Goal: Find specific page/section: Find specific page/section

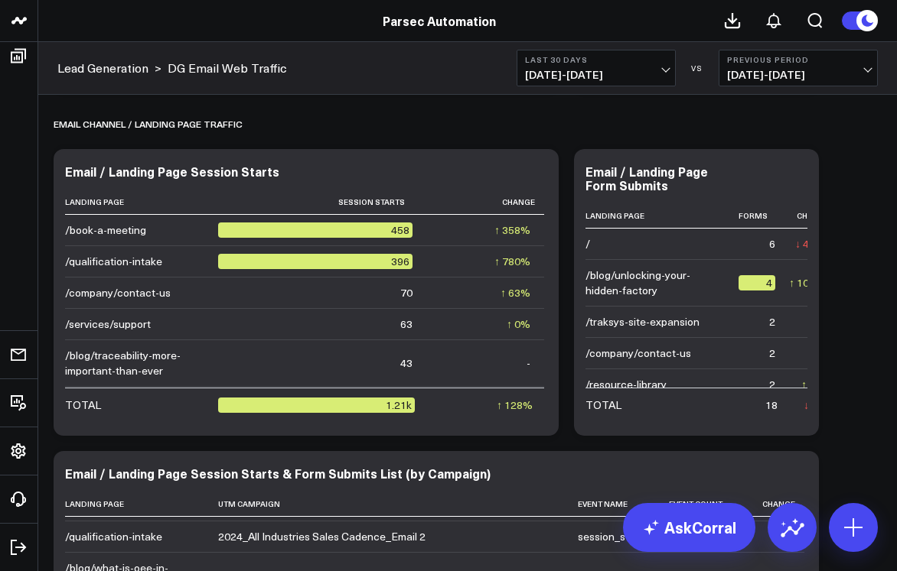
scroll to position [990, 0]
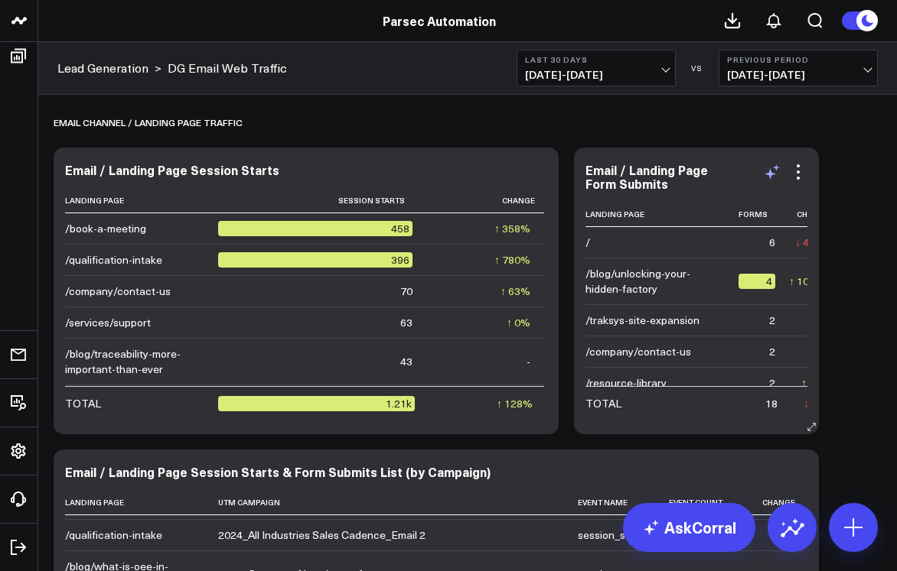
click at [780, 169] on icon at bounding box center [772, 172] width 18 height 18
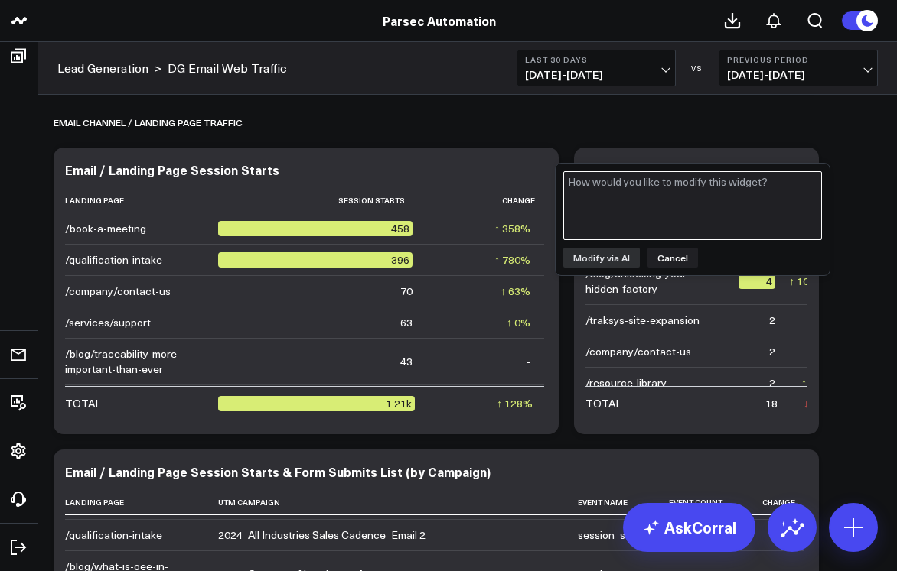
click at [665, 185] on textarea at bounding box center [692, 205] width 259 height 69
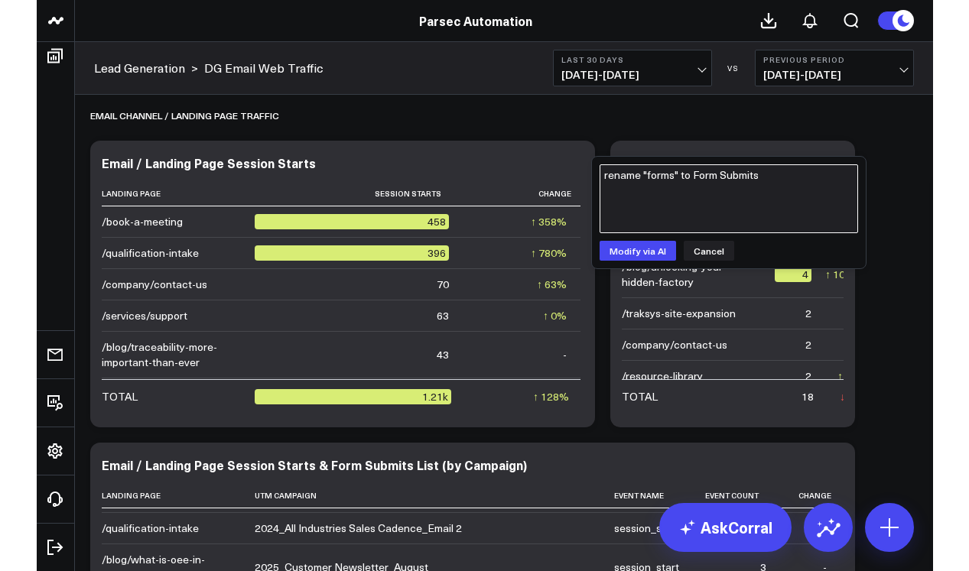
scroll to position [998, 0]
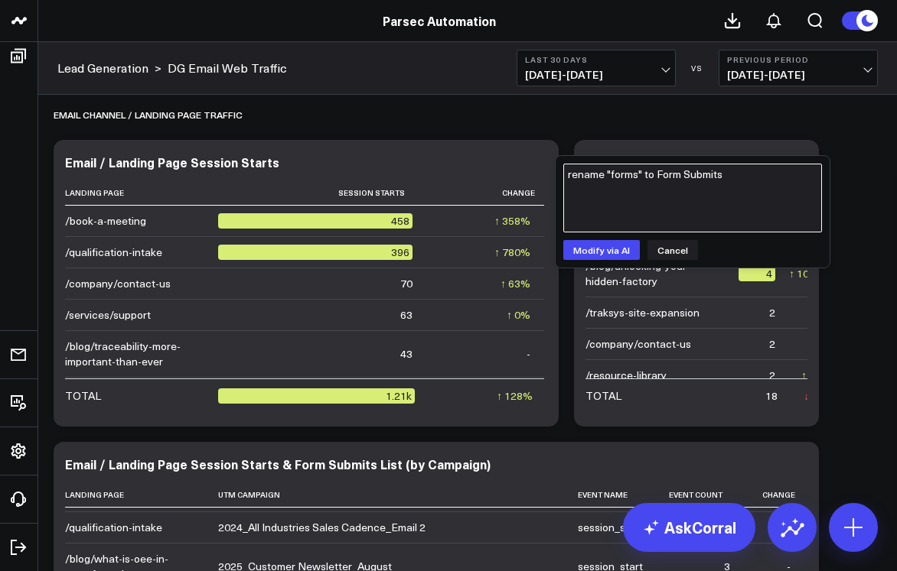
drag, startPoint x: 677, startPoint y: 175, endPoint x: 767, endPoint y: 178, distance: 89.6
click at [767, 178] on textarea "rename "forms" to Form Submits" at bounding box center [692, 198] width 259 height 69
type textarea "rename "forms" to Form Submits"
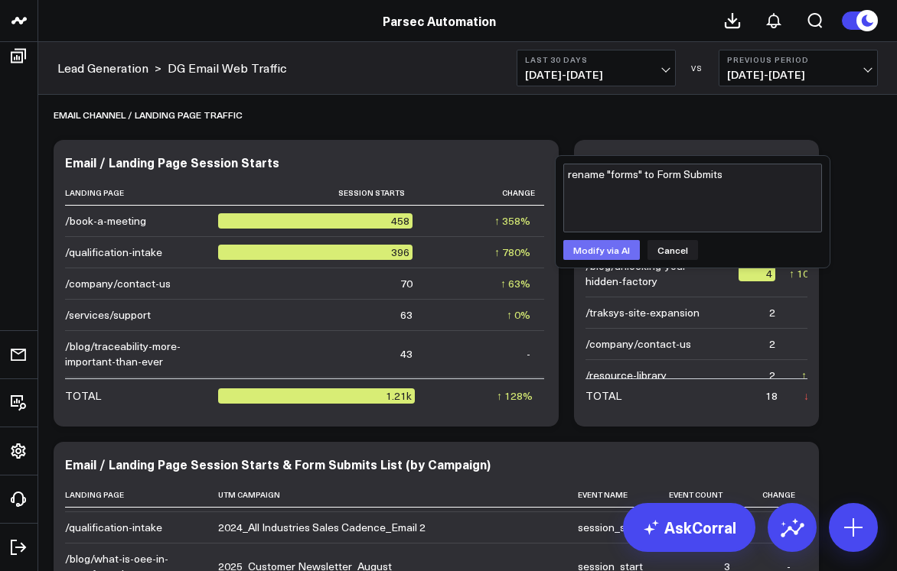
click at [610, 243] on button "Modify via AI" at bounding box center [601, 250] width 77 height 20
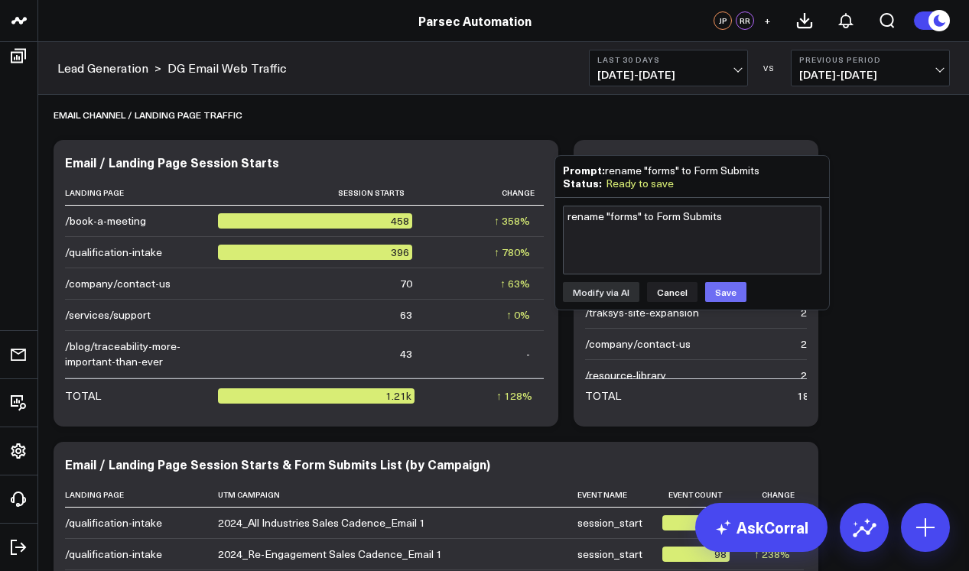
click at [721, 286] on button "Save" at bounding box center [725, 292] width 41 height 20
click at [669, 291] on button "Cancel" at bounding box center [672, 292] width 50 height 20
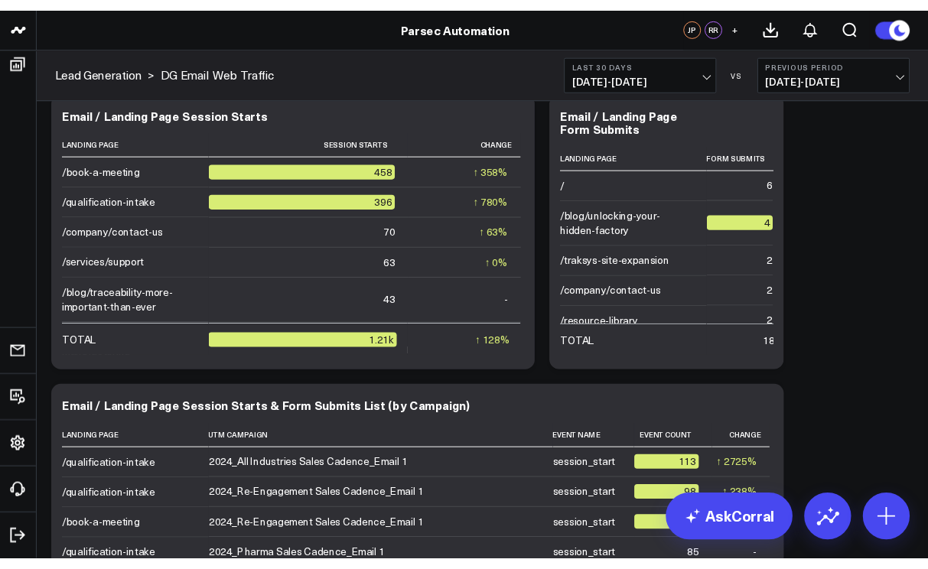
scroll to position [1053, 0]
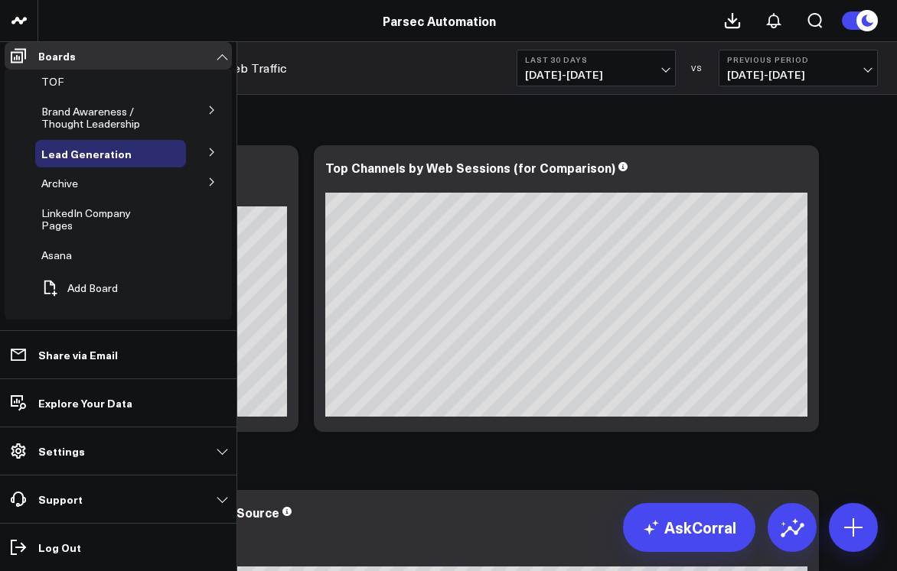
scroll to position [80, 0]
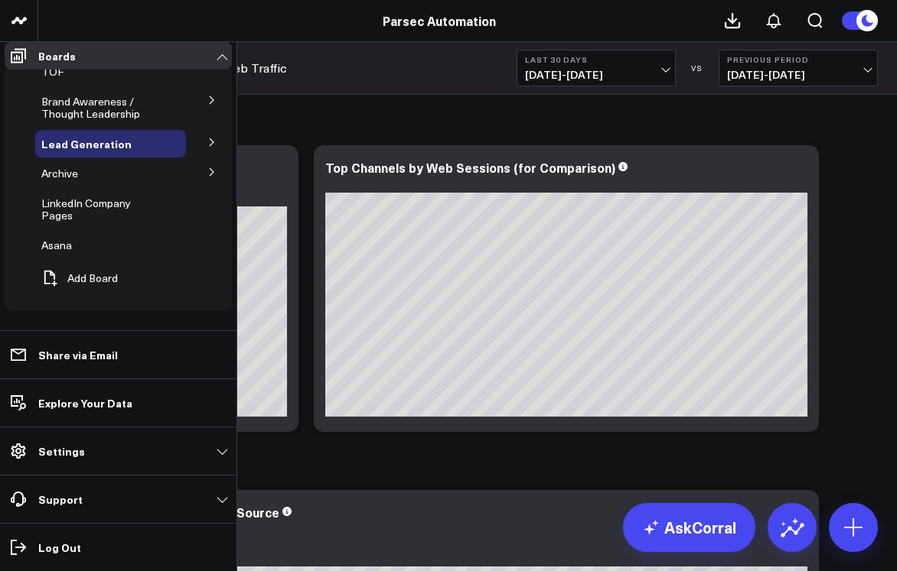
click at [0, 0] on span "Organic Search" at bounding box center [0, 0] width 0 height 0
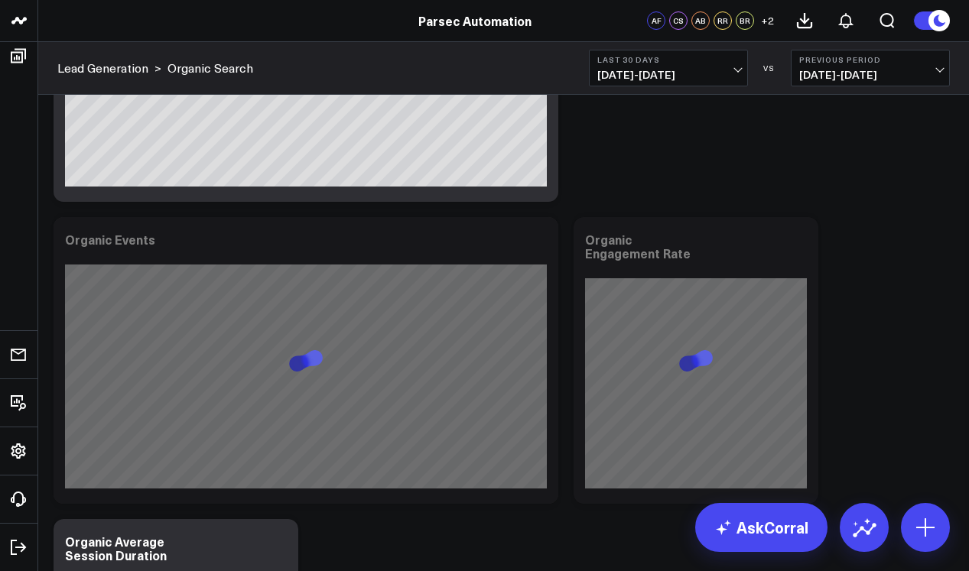
scroll to position [507, 0]
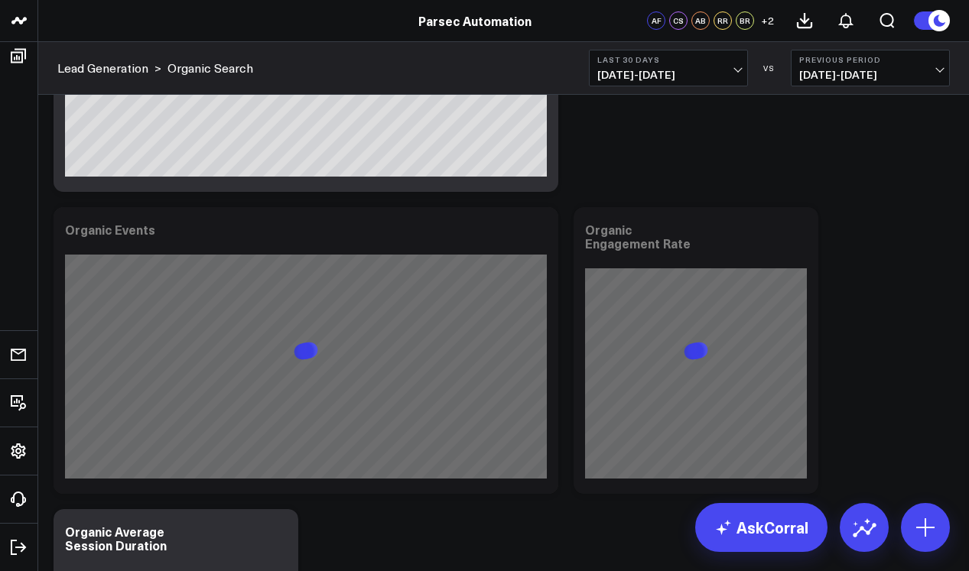
click at [648, 74] on span "[DATE] - [DATE]" at bounding box center [668, 75] width 142 height 12
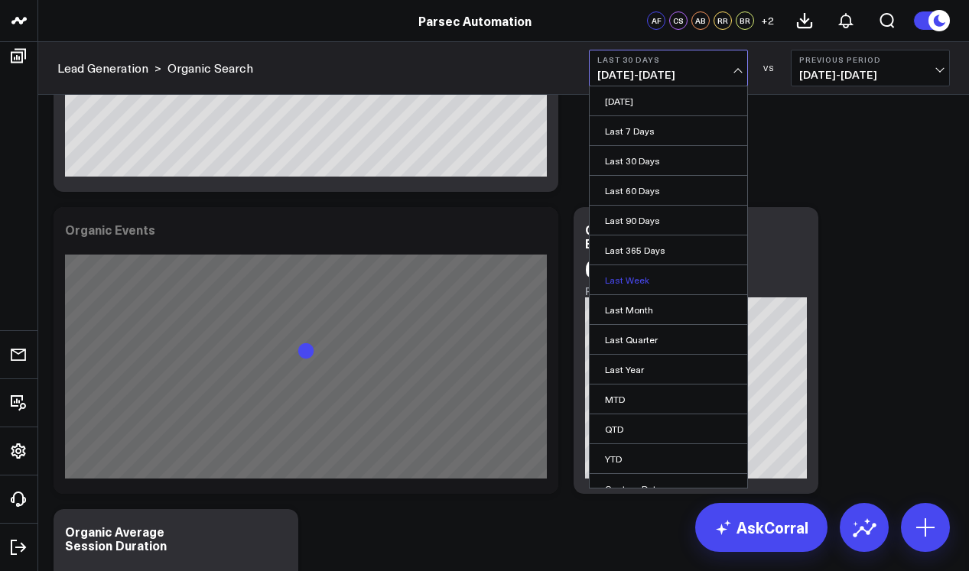
scroll to position [15, 0]
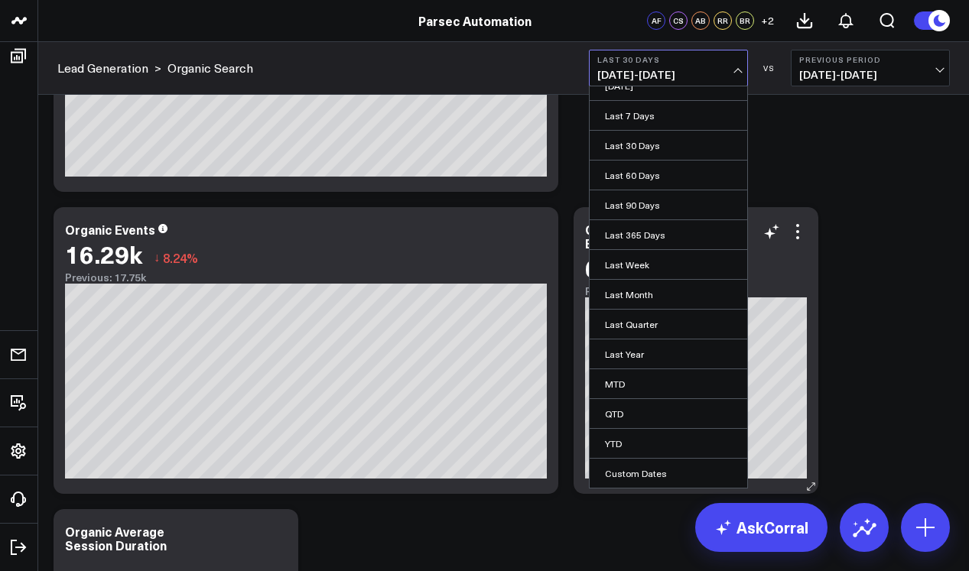
click at [633, 231] on link "Last 365 Days" at bounding box center [669, 234] width 158 height 29
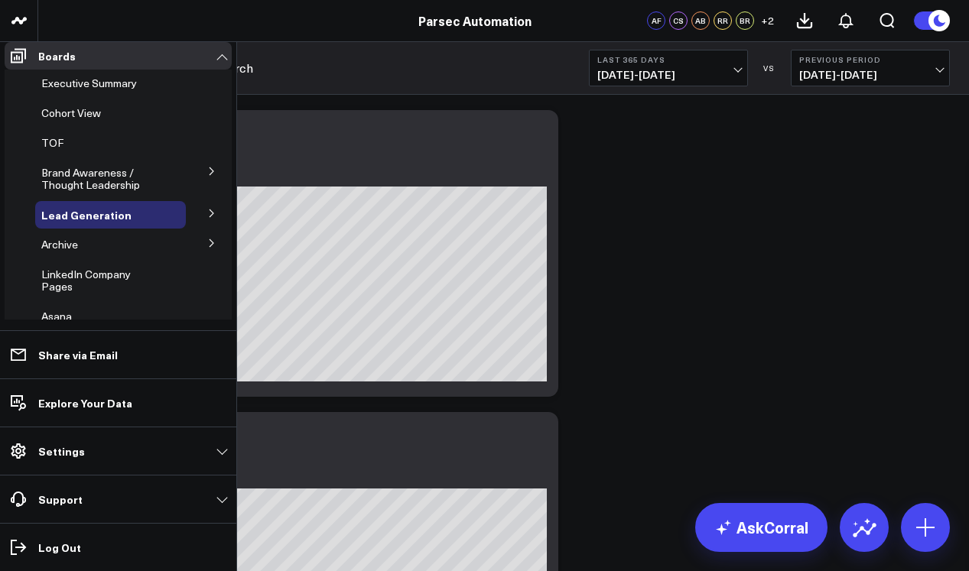
scroll to position [71, 0]
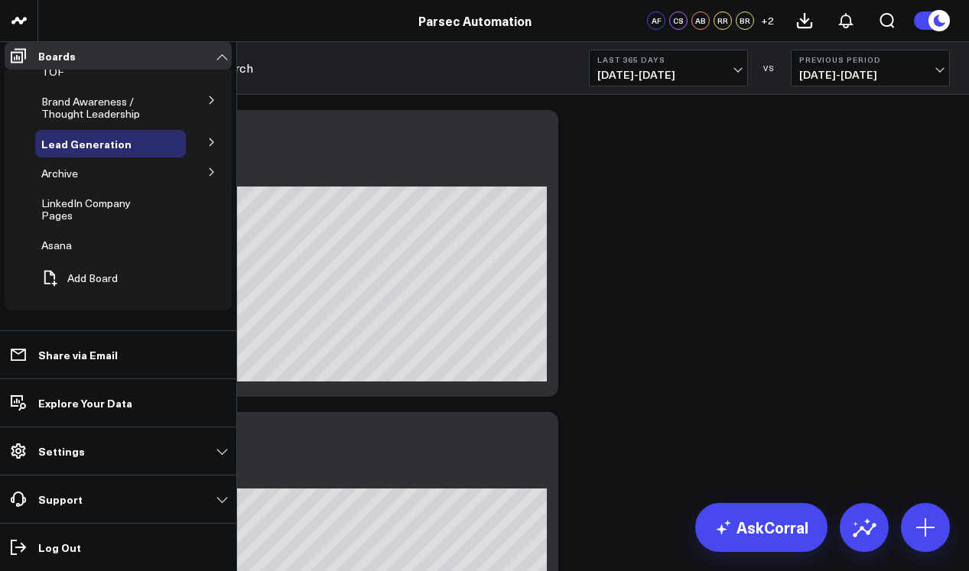
click at [0, 0] on span "All Website Traffic" at bounding box center [0, 0] width 0 height 0
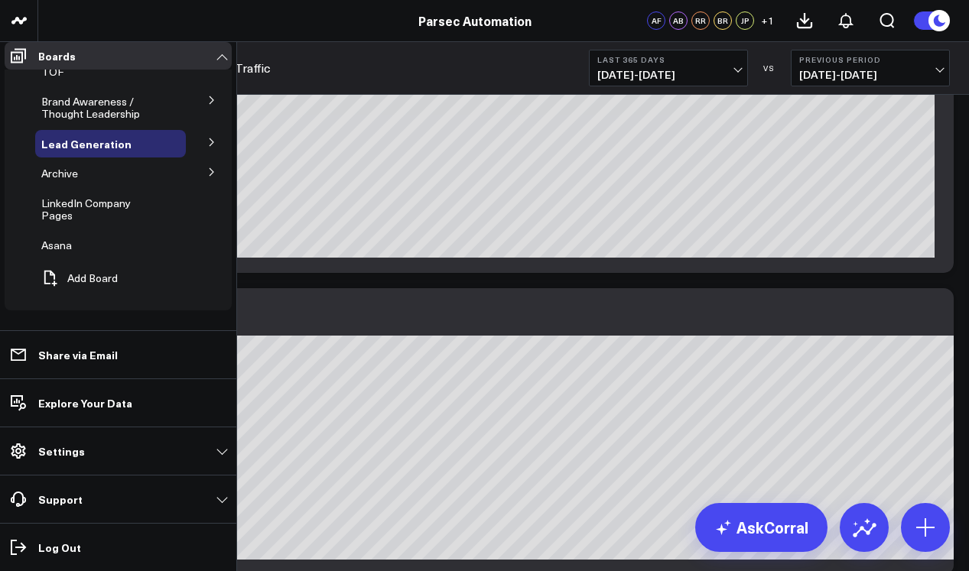
scroll to position [108, 0]
click at [0, 0] on span "Blog Traffic" at bounding box center [0, 0] width 0 height 0
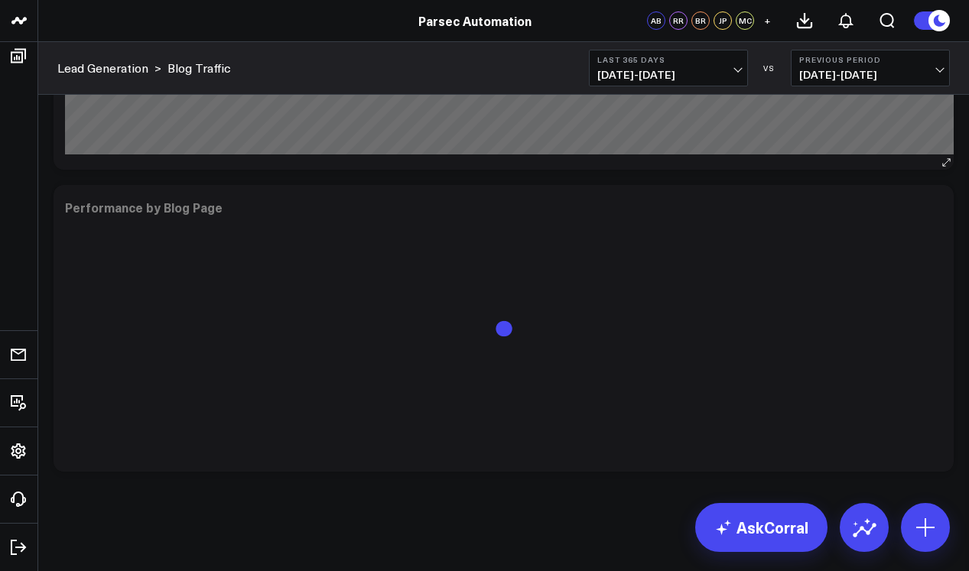
scroll to position [1138, 0]
